Goal: Find specific page/section: Find specific page/section

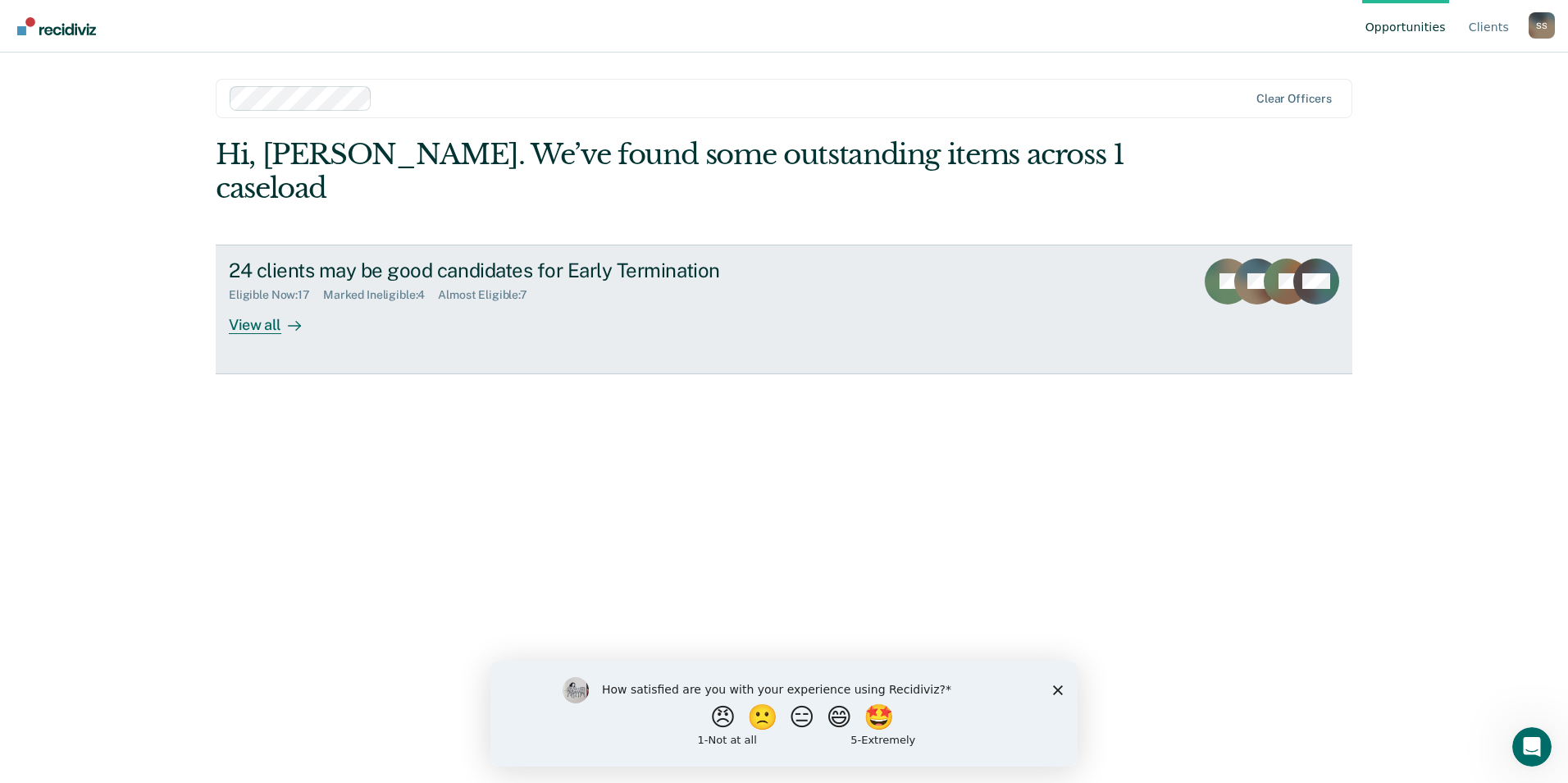
click at [261, 302] on div "View all" at bounding box center [275, 317] width 92 height 32
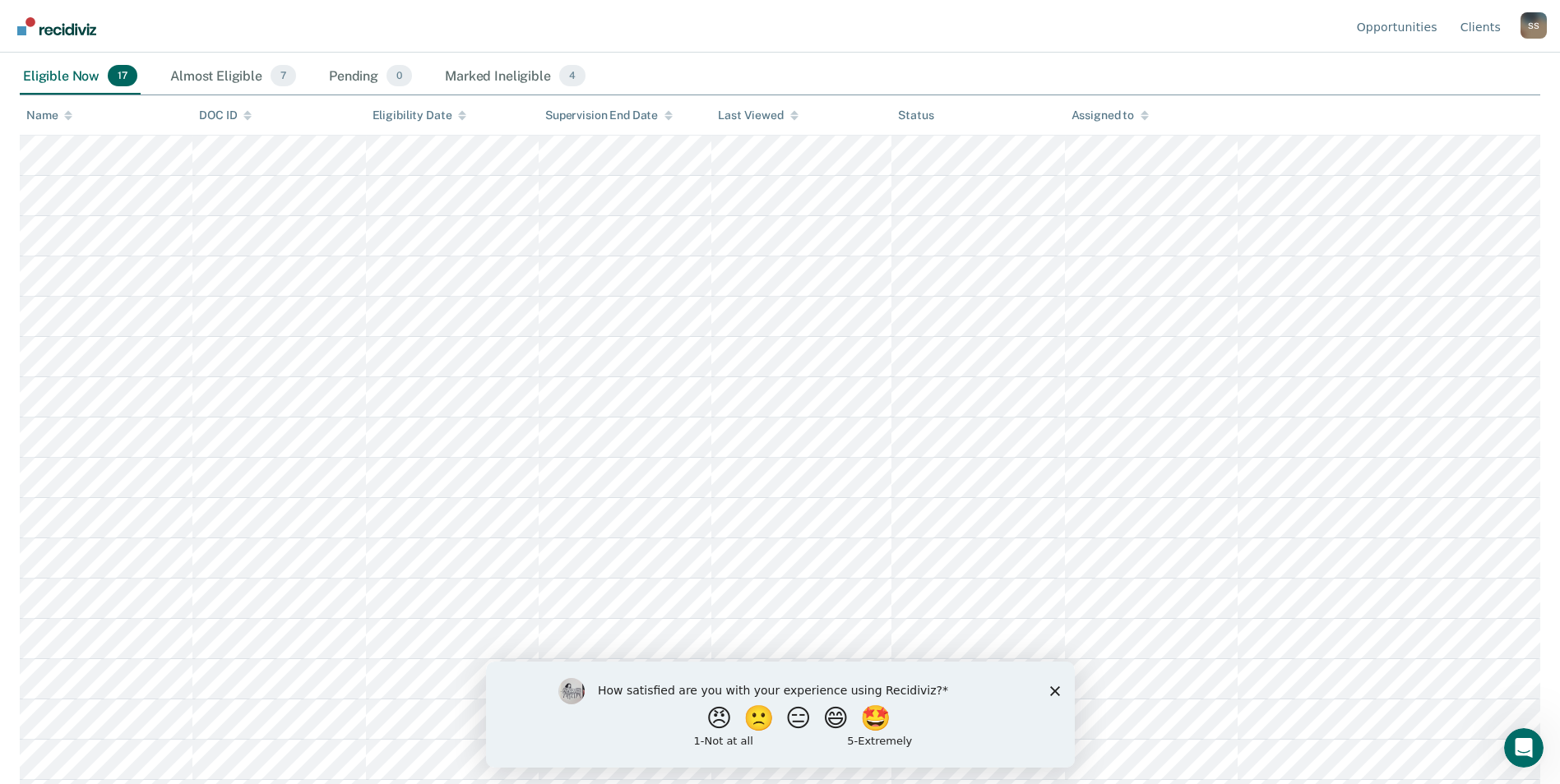
scroll to position [272, 0]
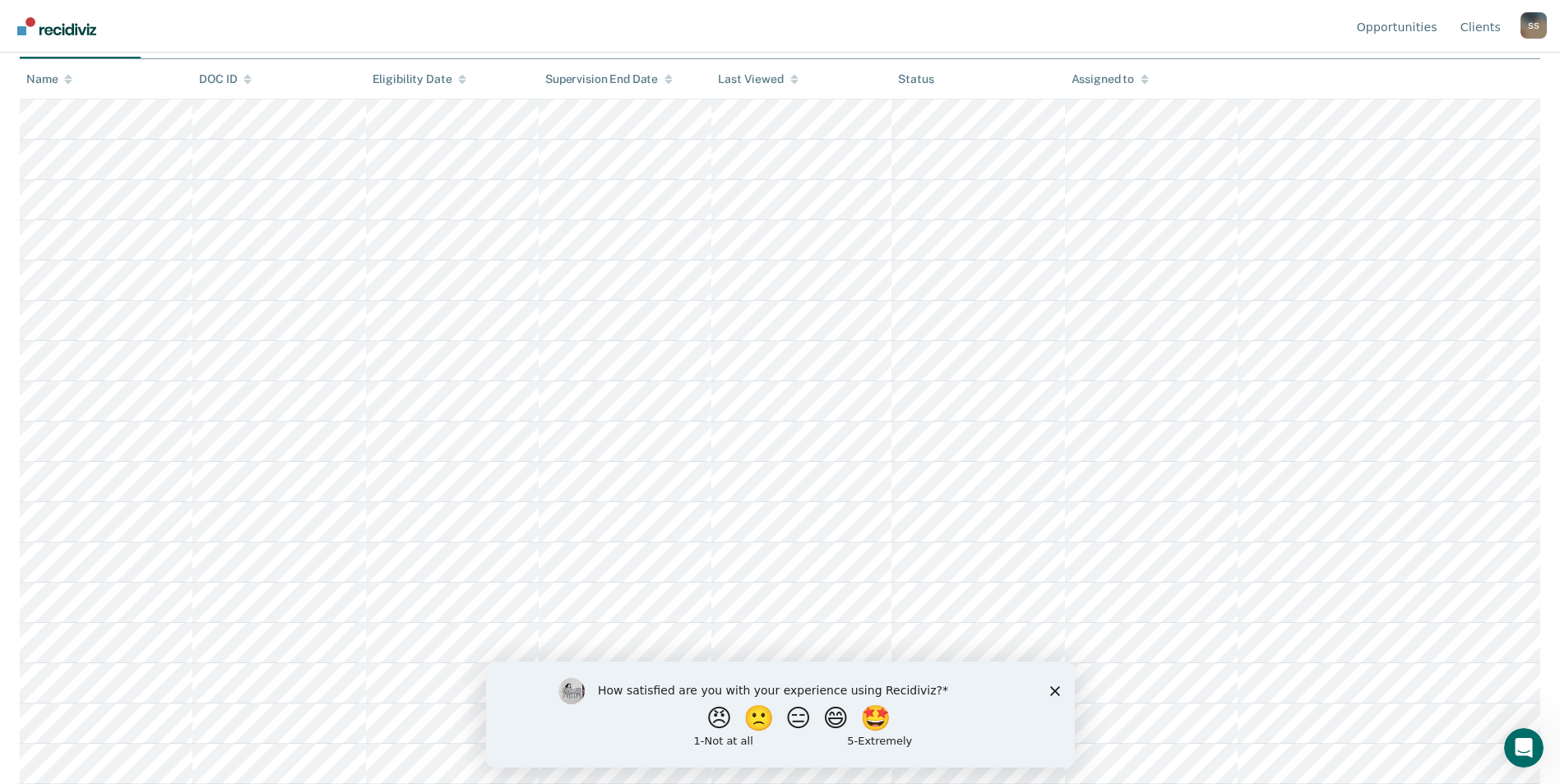
click at [1050, 687] on polygon "Close survey" at bounding box center [1054, 691] width 10 height 10
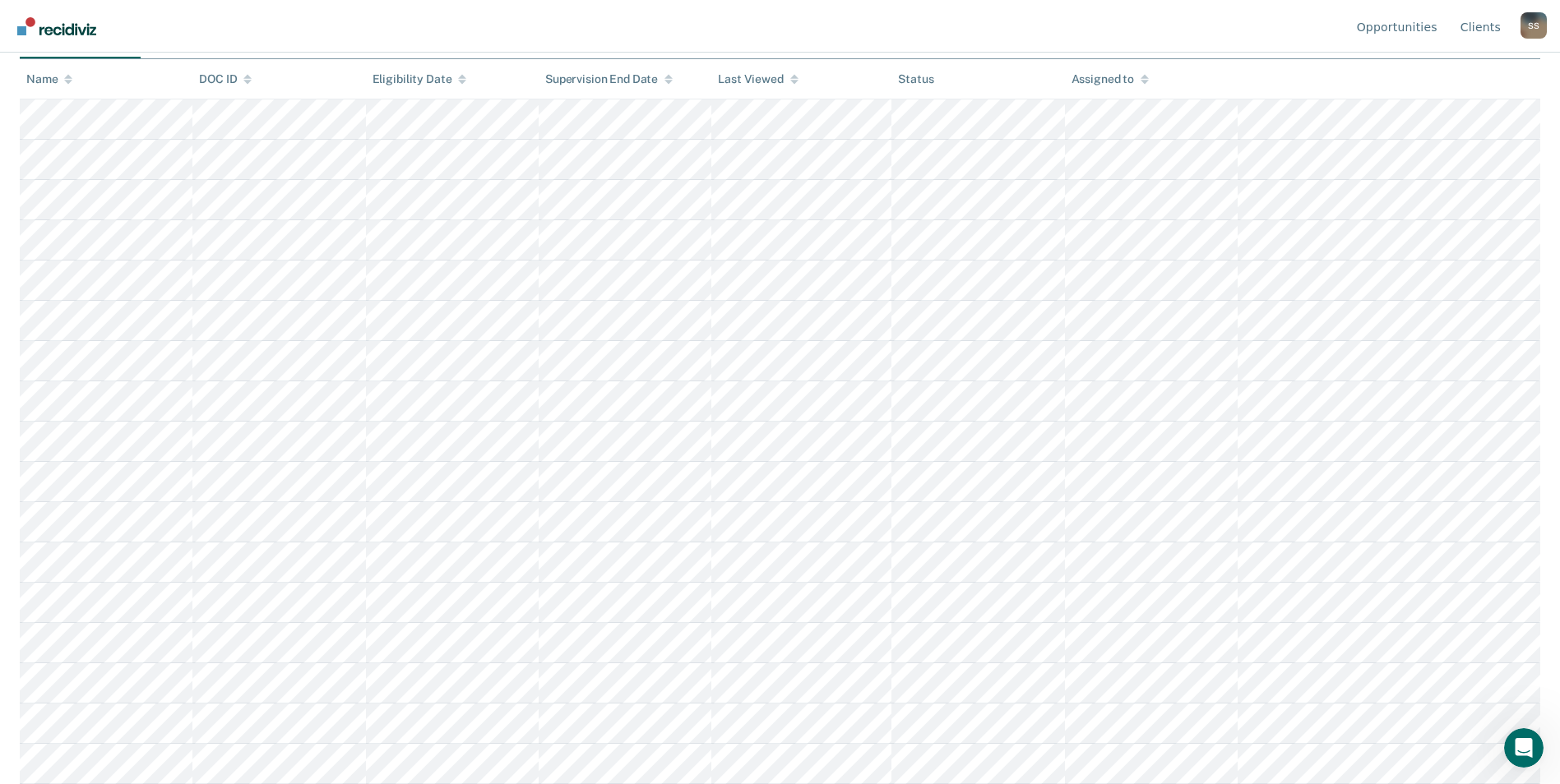
scroll to position [0, 0]
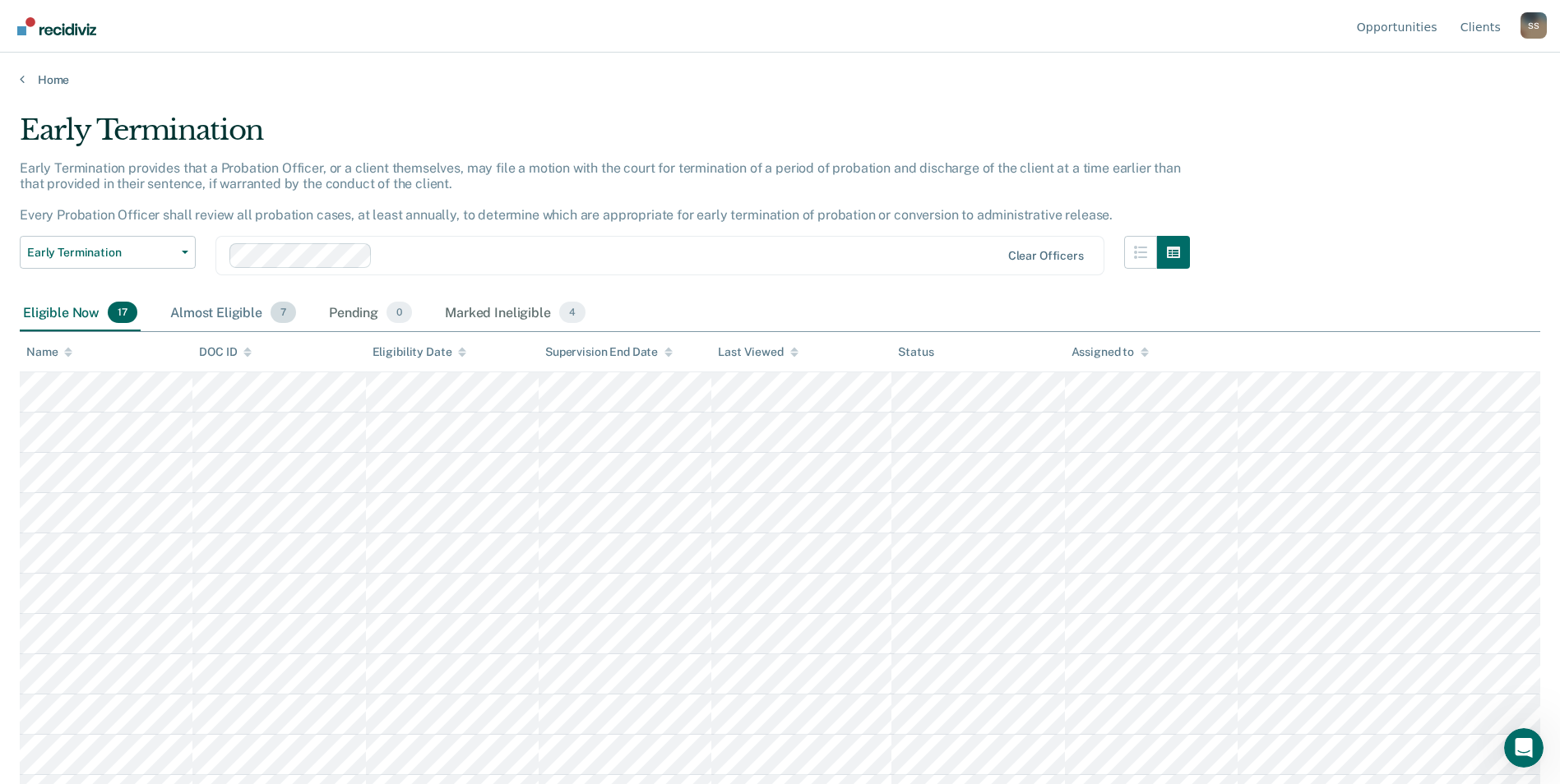
click at [203, 317] on div "Almost Eligible 7" at bounding box center [233, 313] width 133 height 36
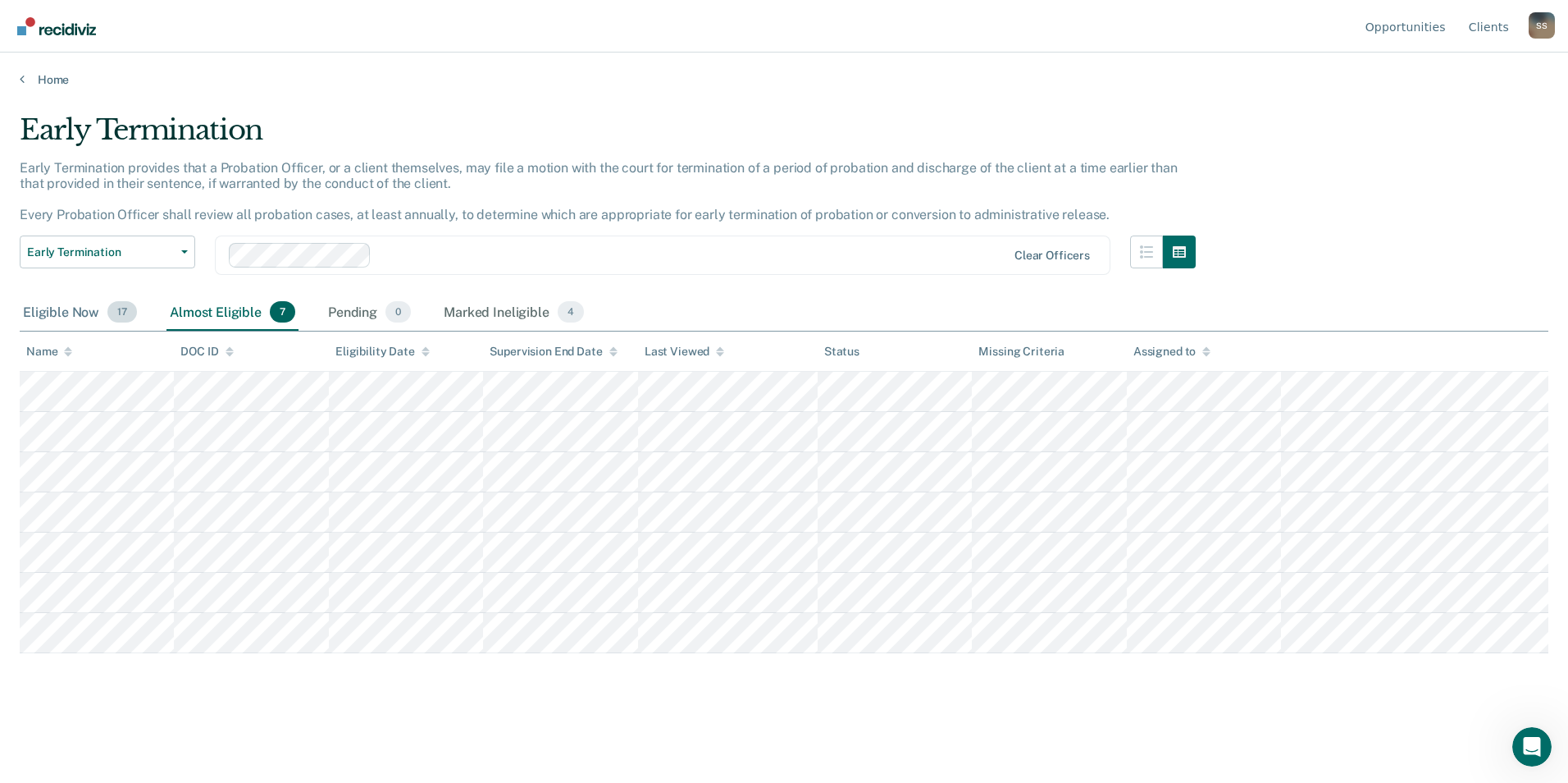
click at [78, 313] on div "Eligible Now 17" at bounding box center [80, 312] width 121 height 36
